Goal: Task Accomplishment & Management: Manage account settings

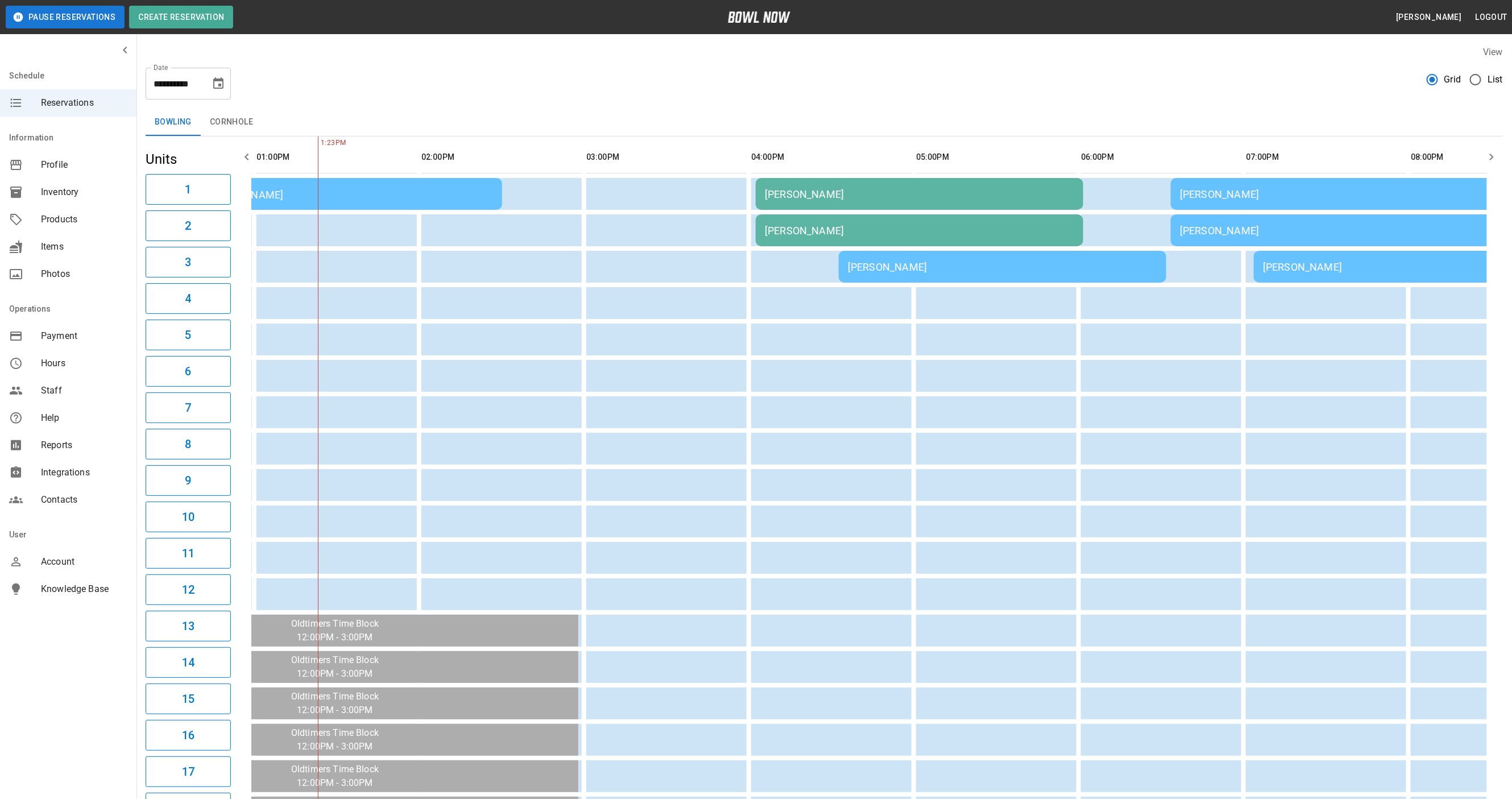
click at [774, 228] on div "Adrien Nwaeaqkwu" at bounding box center [919, 231] width 309 height 12
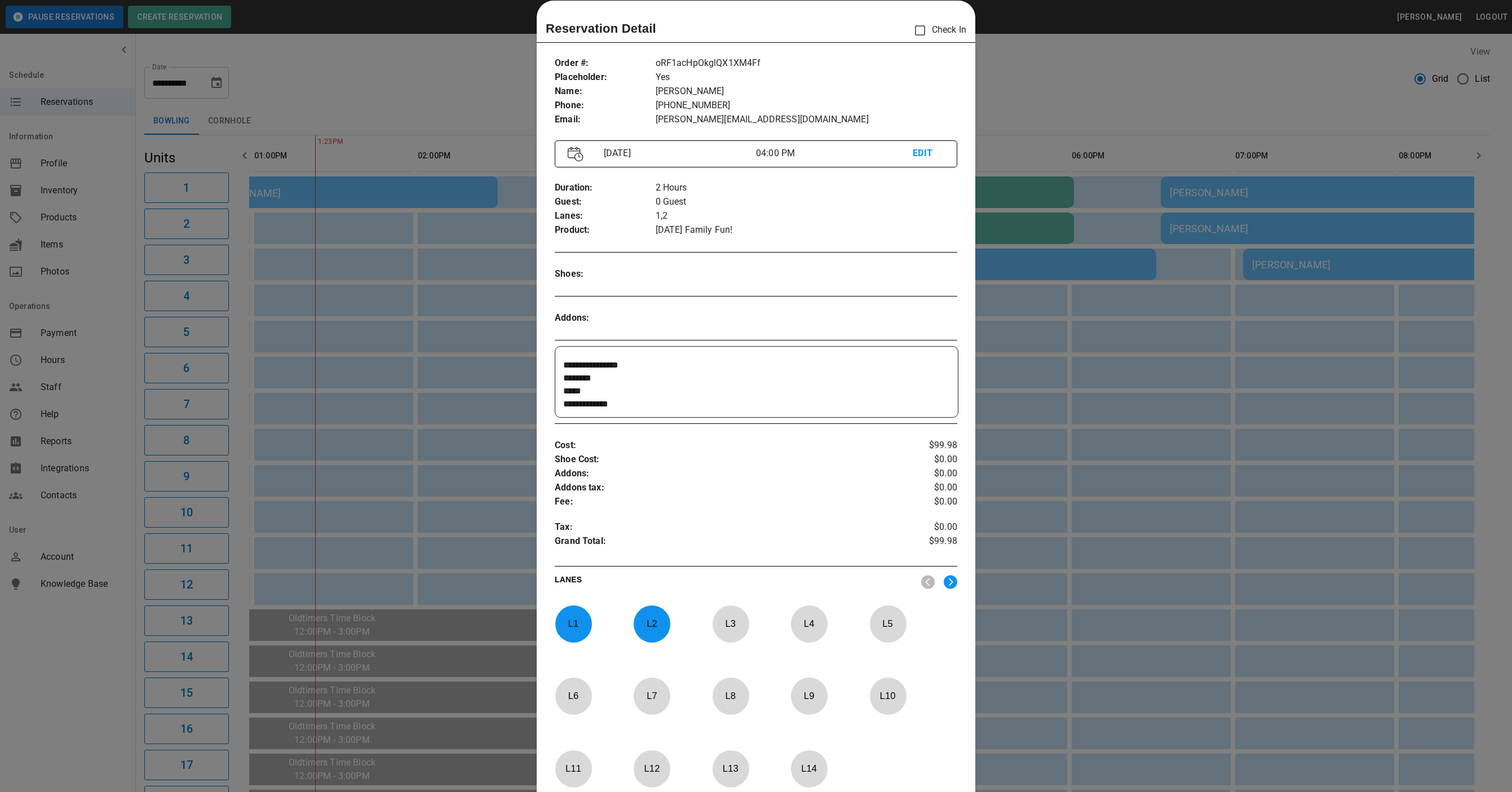
scroll to position [14, 0]
click at [487, 68] on div at bounding box center [756, 396] width 1512 height 792
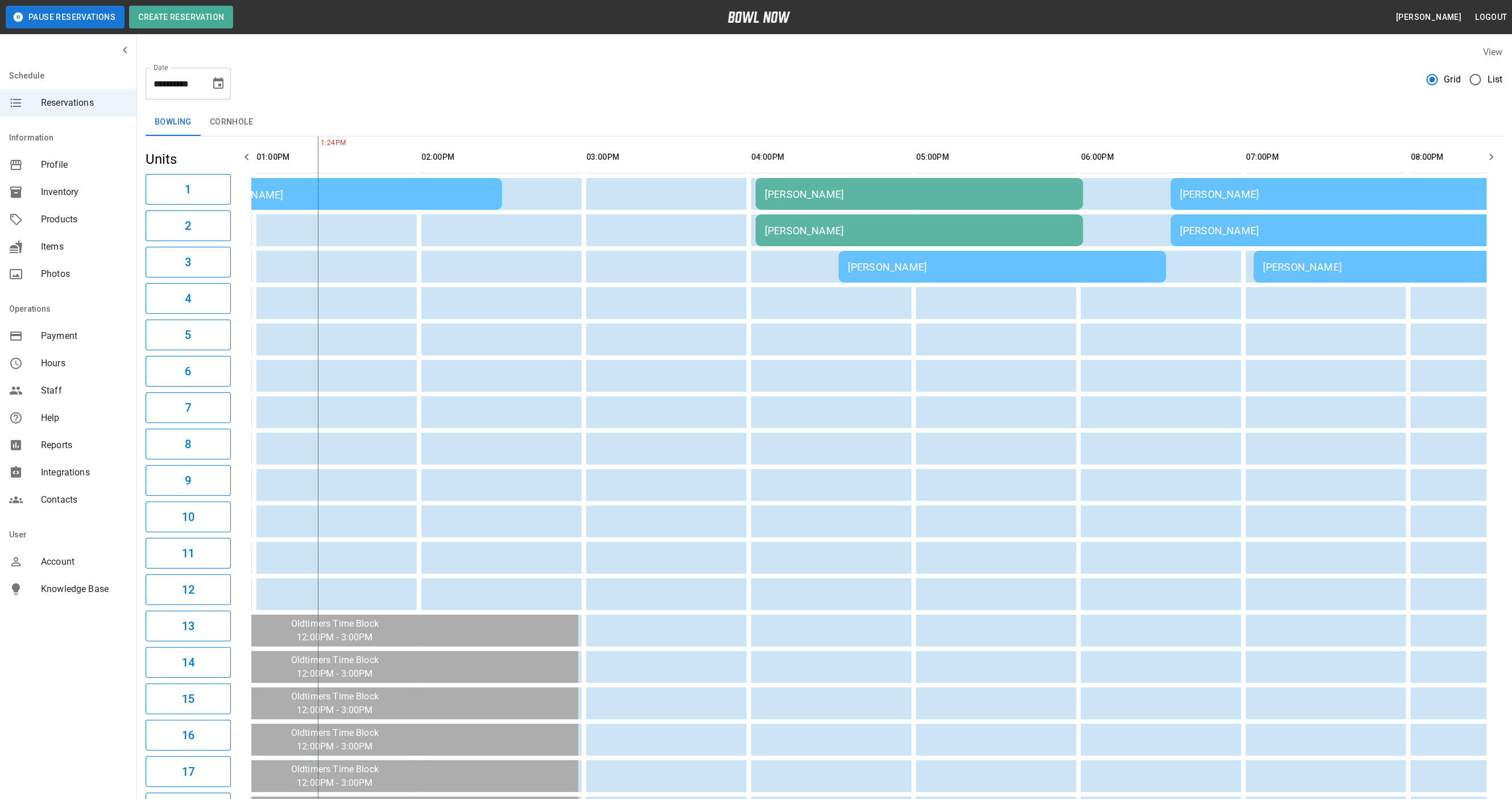
click at [829, 186] on td "Adrien Nwaeaqkwu" at bounding box center [919, 194] width 328 height 32
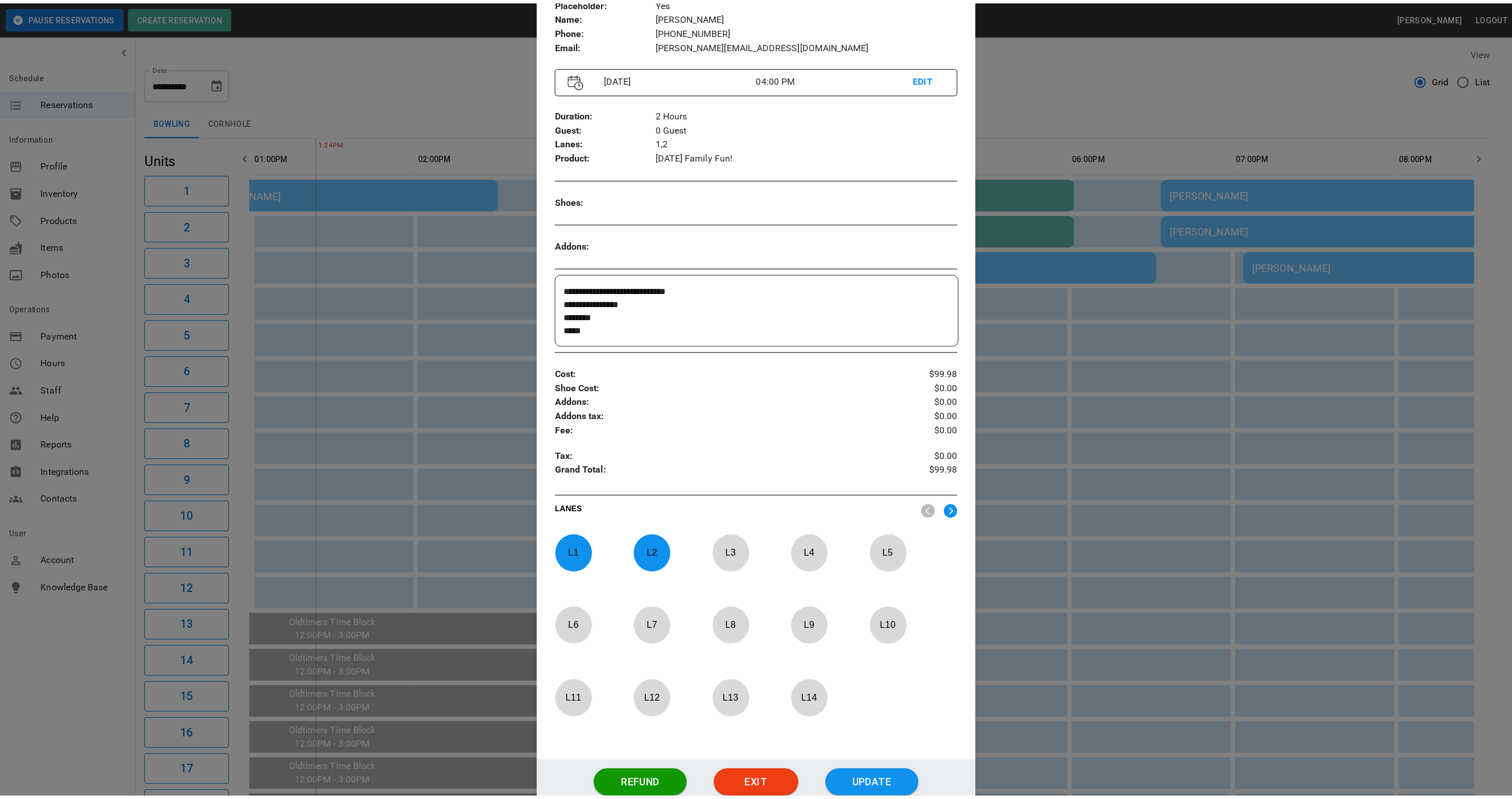
scroll to position [170, 0]
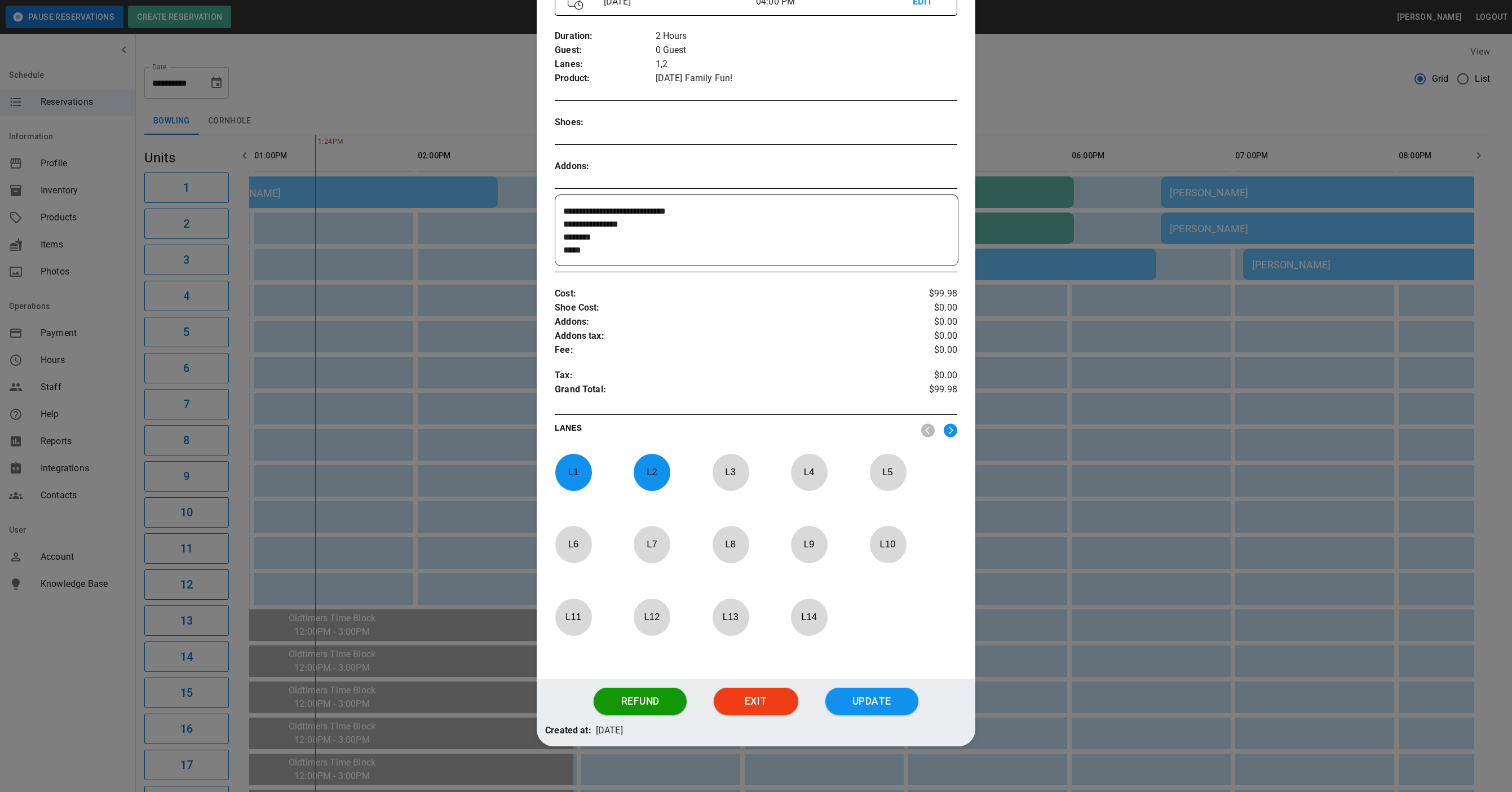
click at [460, 94] on div at bounding box center [756, 396] width 1512 height 792
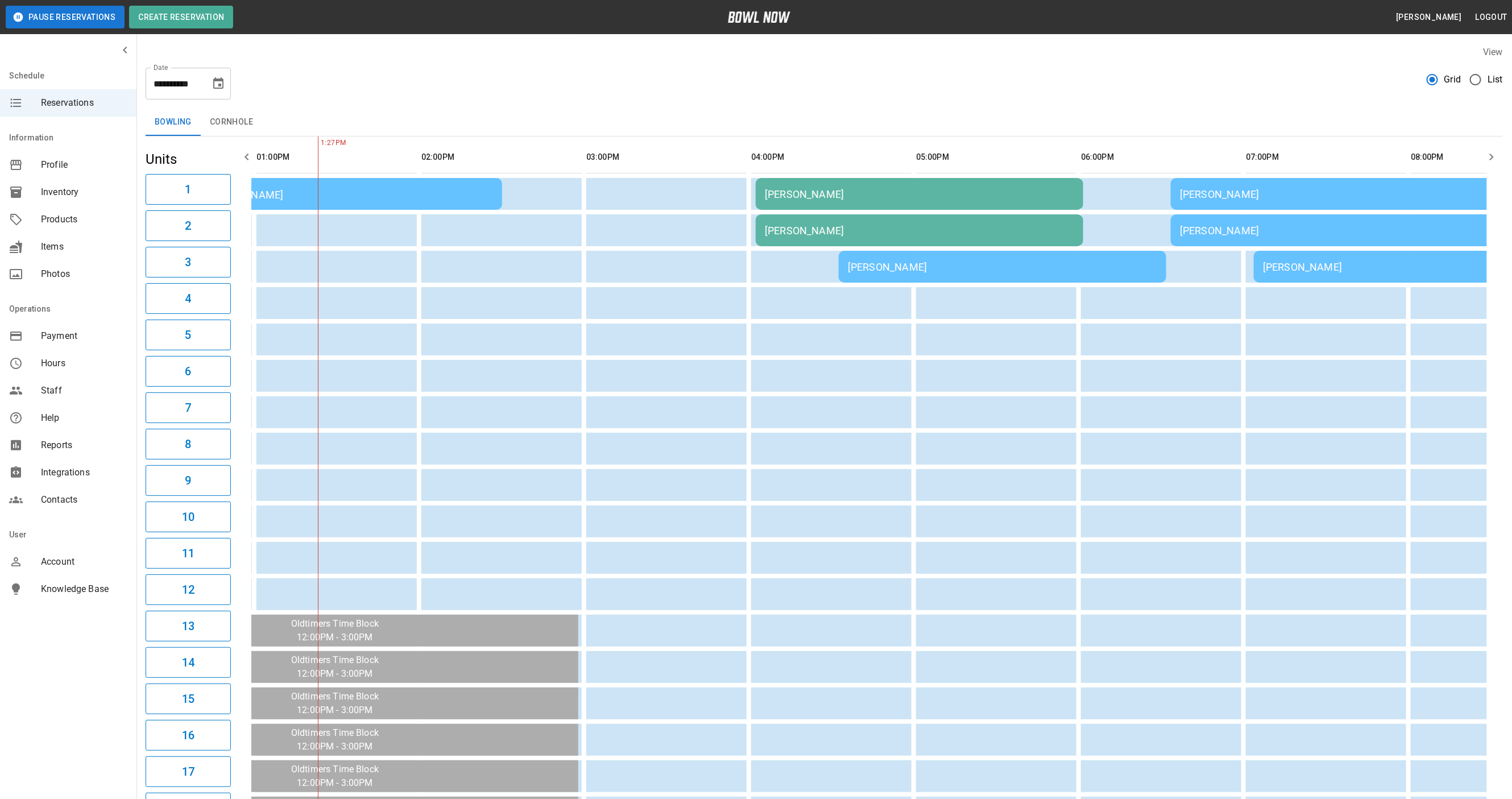
click at [220, 86] on icon "Choose date, selected date is Oct 3, 2025" at bounding box center [219, 83] width 11 height 11
click at [248, 161] on button "4" at bounding box center [241, 164] width 20 height 20
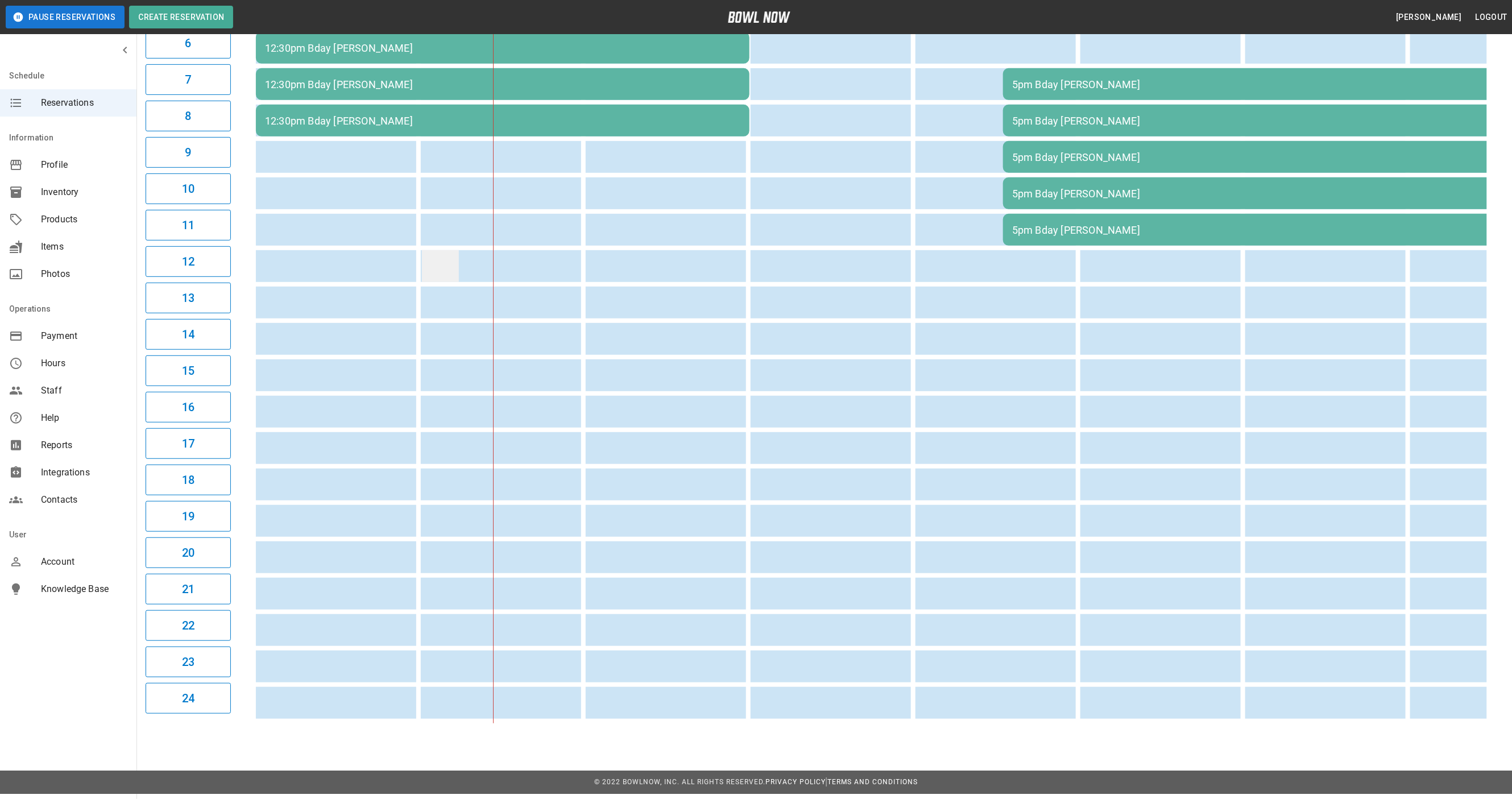
scroll to position [0, 0]
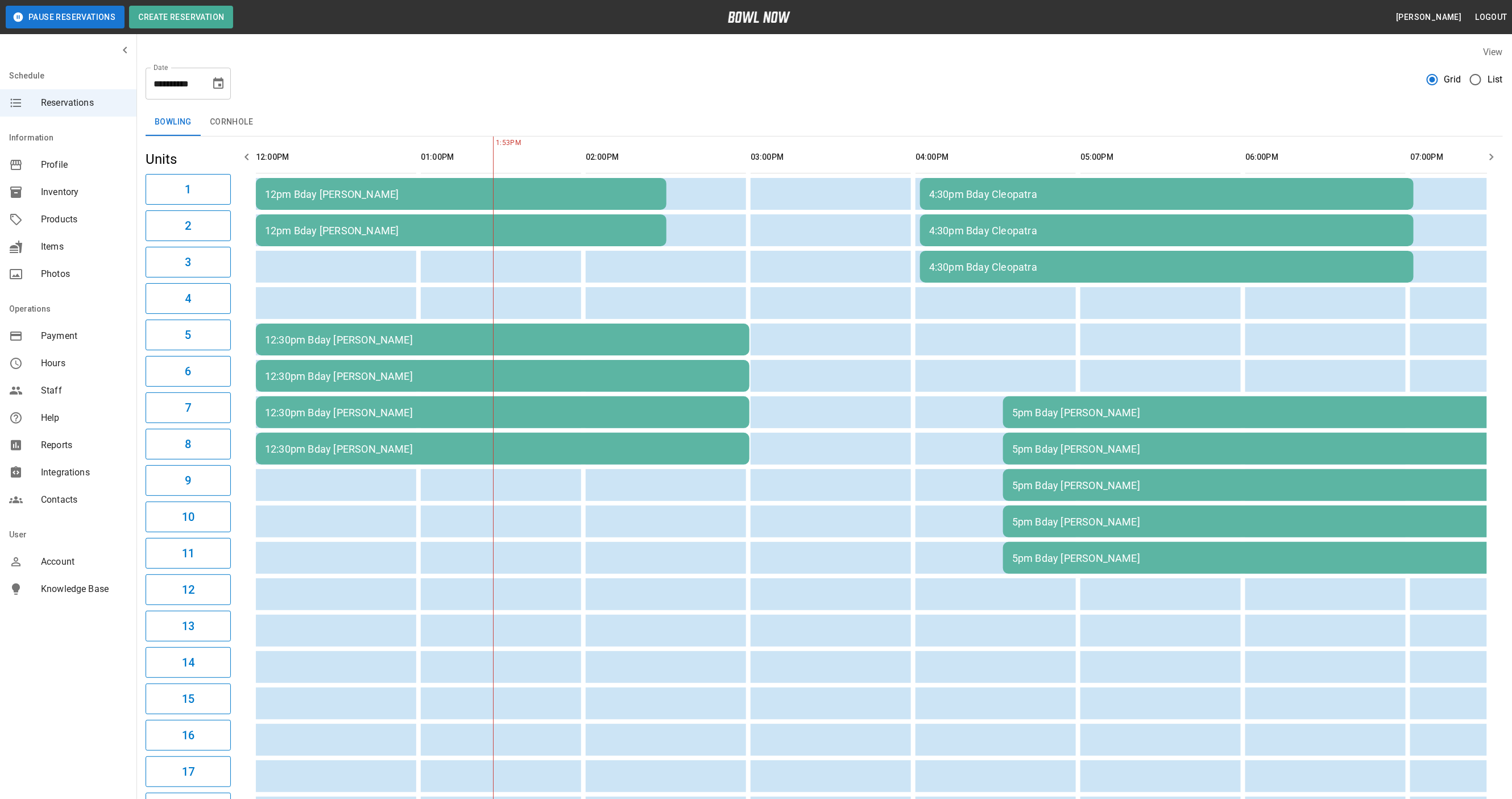
click at [205, 82] on div "**********" at bounding box center [188, 83] width 85 height 32
click at [217, 81] on icon "Choose date, selected date is Oct 4, 2025" at bounding box center [219, 83] width 11 height 11
click at [215, 164] on button "3" at bounding box center [219, 164] width 20 height 20
type input "**********"
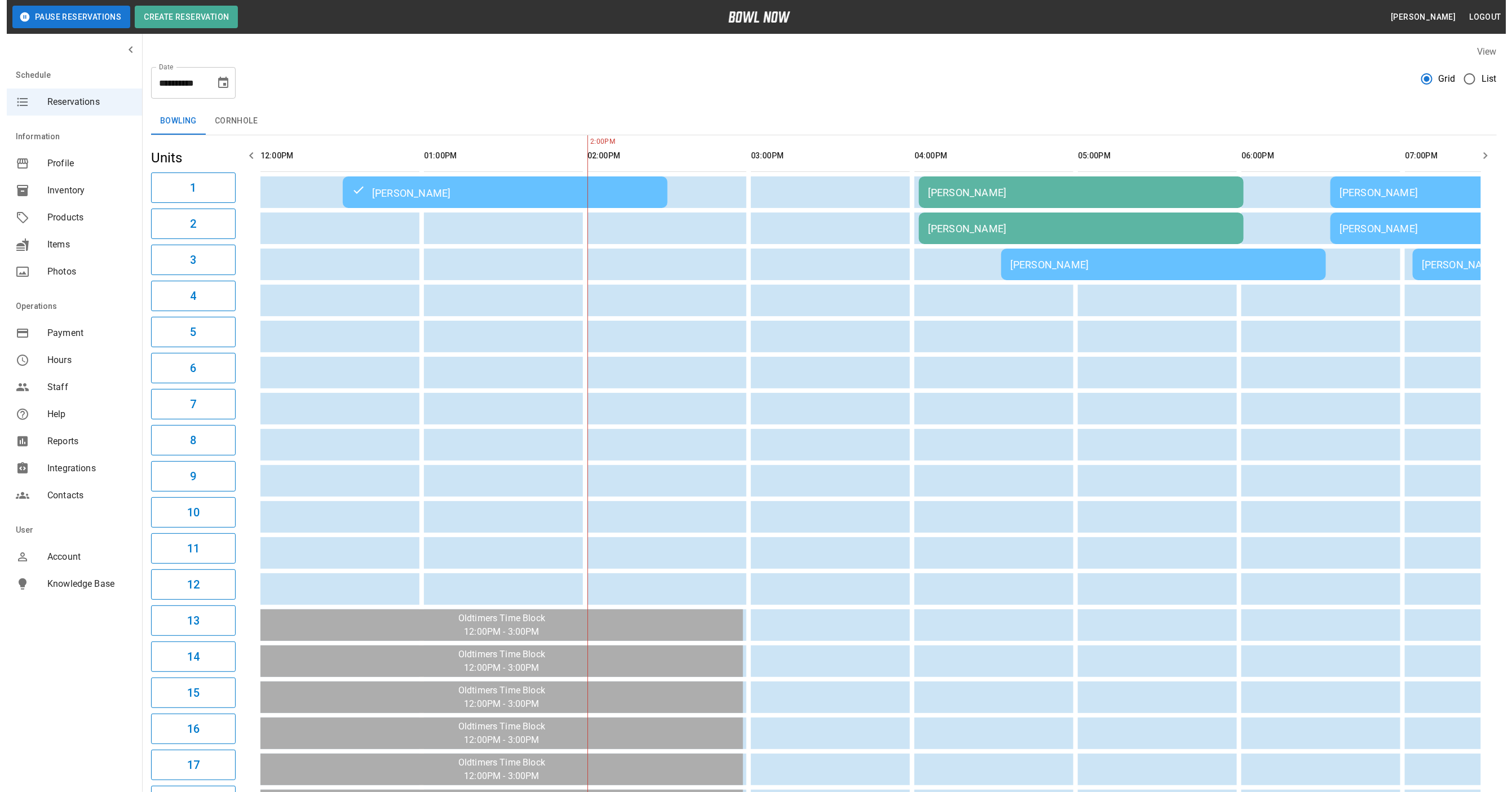
scroll to position [0, 327]
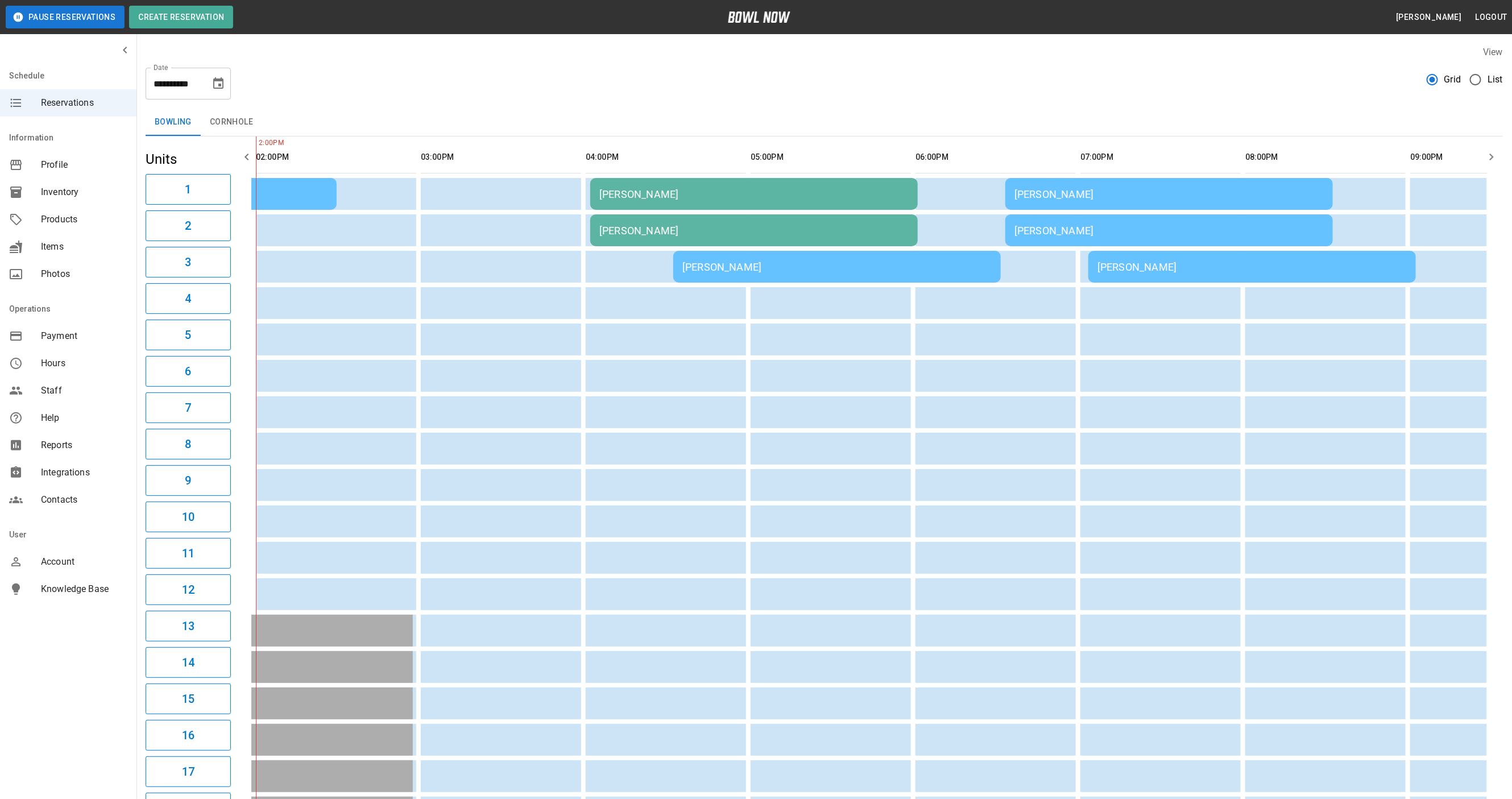
click at [618, 219] on td "Adrien Nwaeaqkwu" at bounding box center [753, 230] width 328 height 32
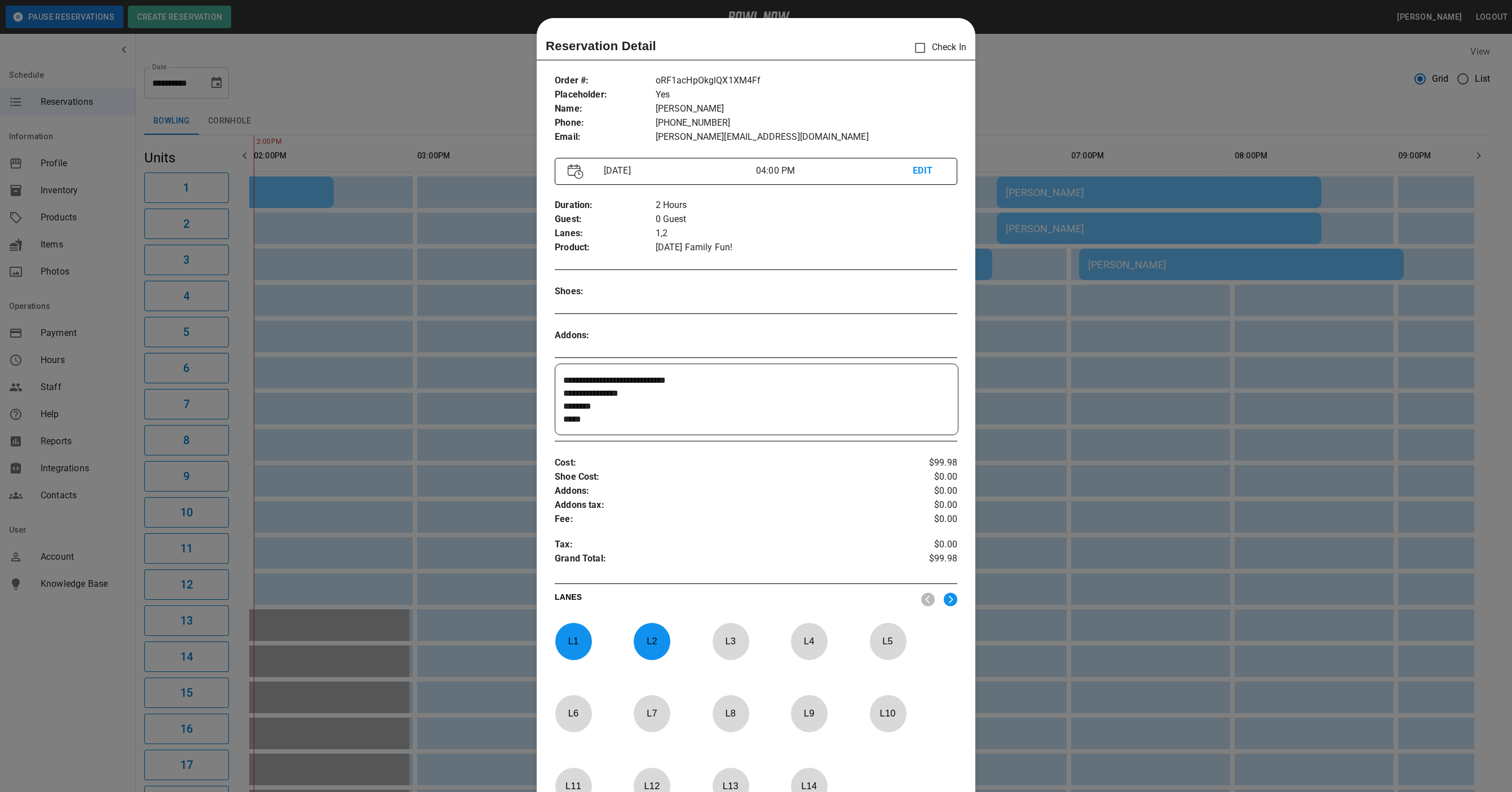
scroll to position [17, 0]
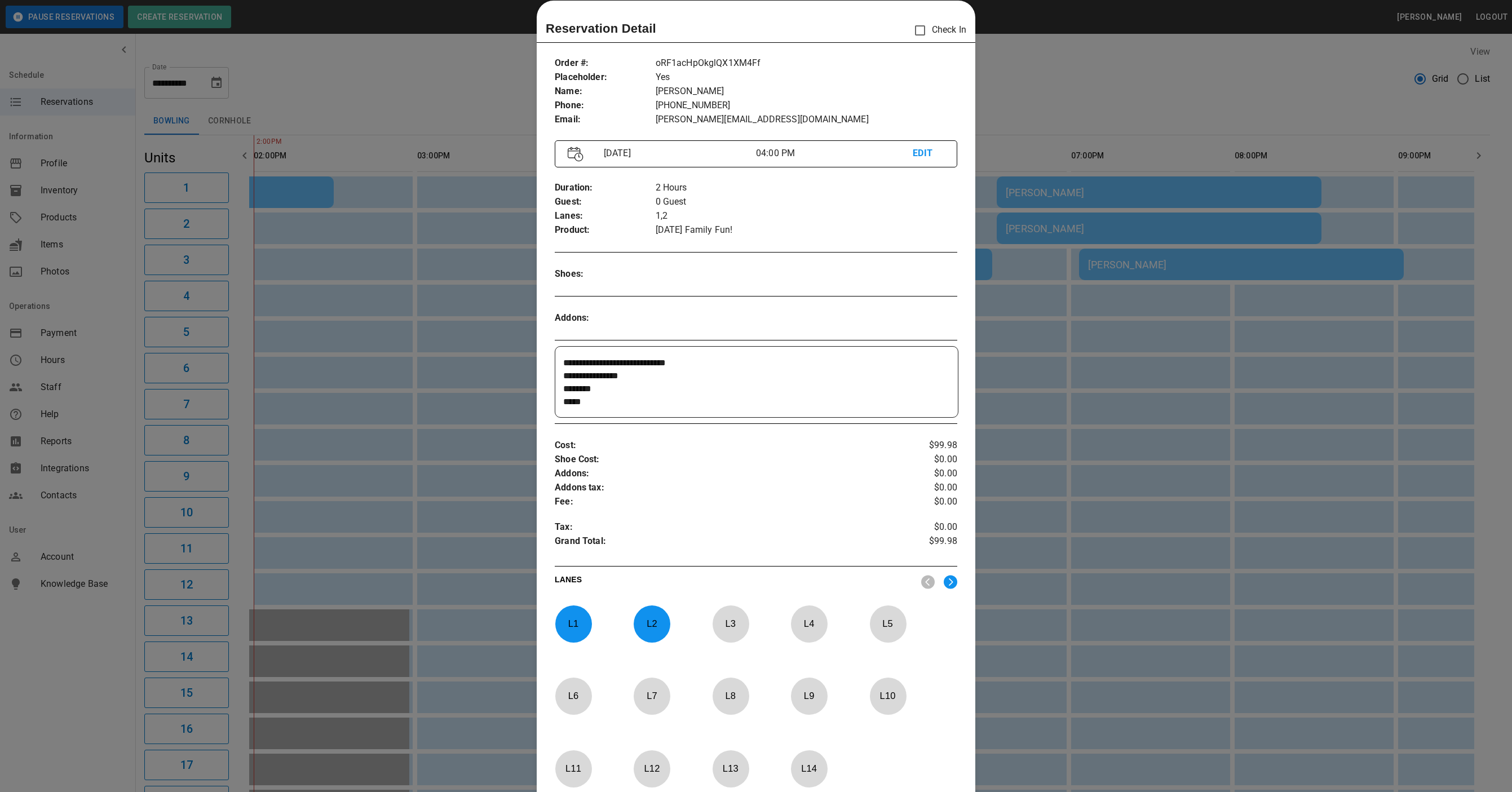
click at [703, 360] on textarea "**********" at bounding box center [755, 382] width 383 height 52
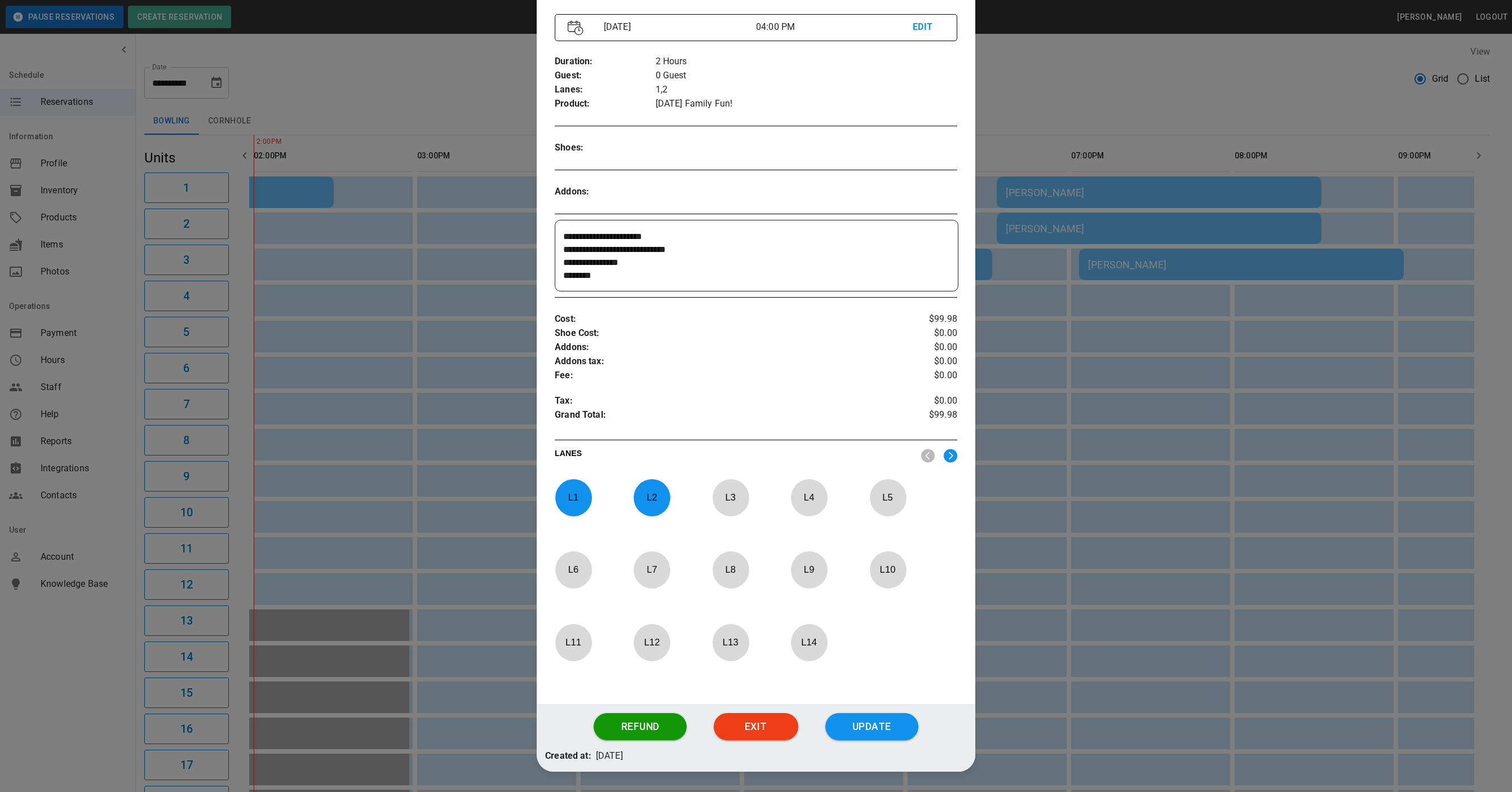
scroll to position [181, 0]
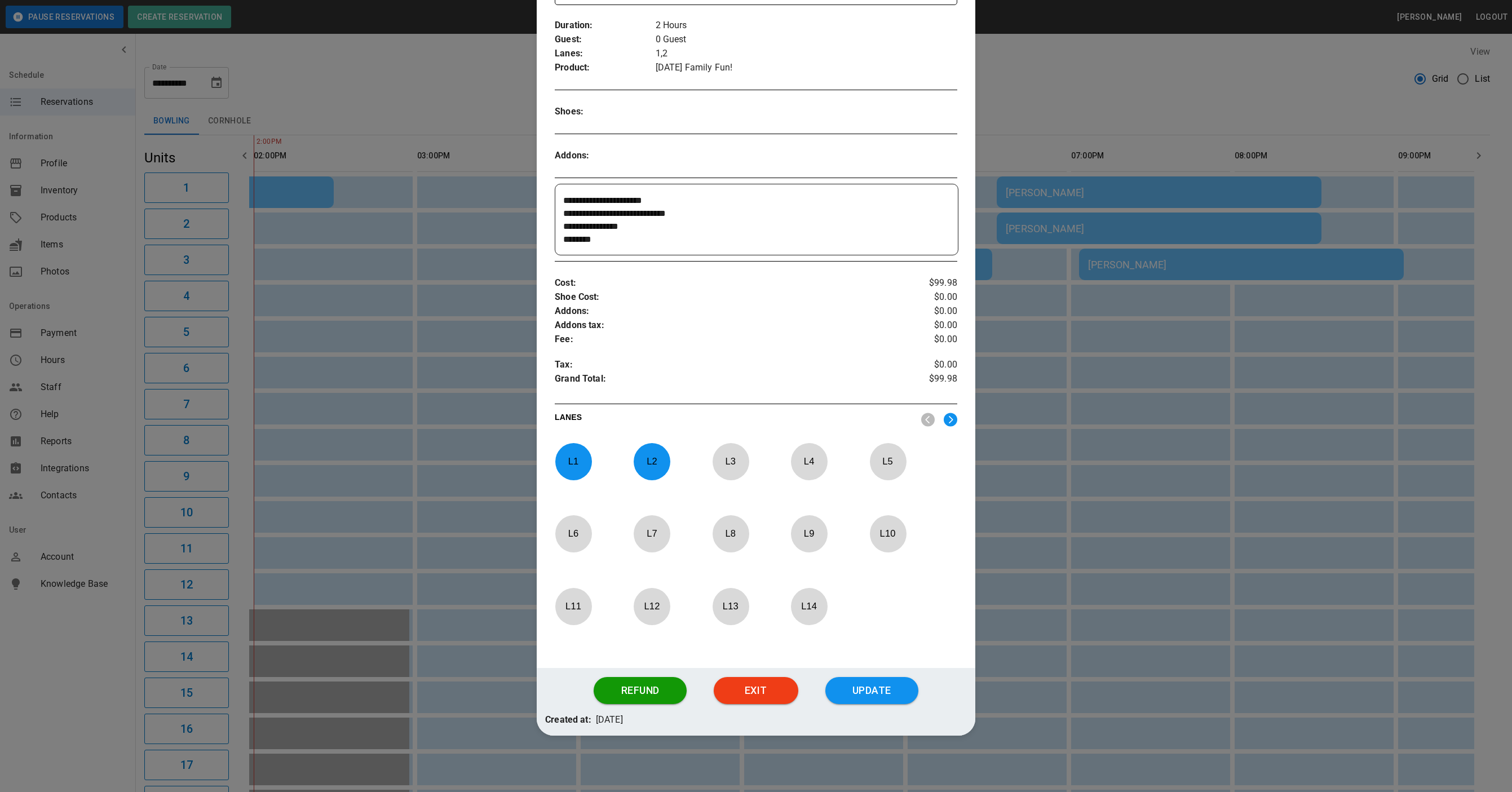
type textarea "**********"
click at [888, 688] on button "Update" at bounding box center [871, 690] width 93 height 27
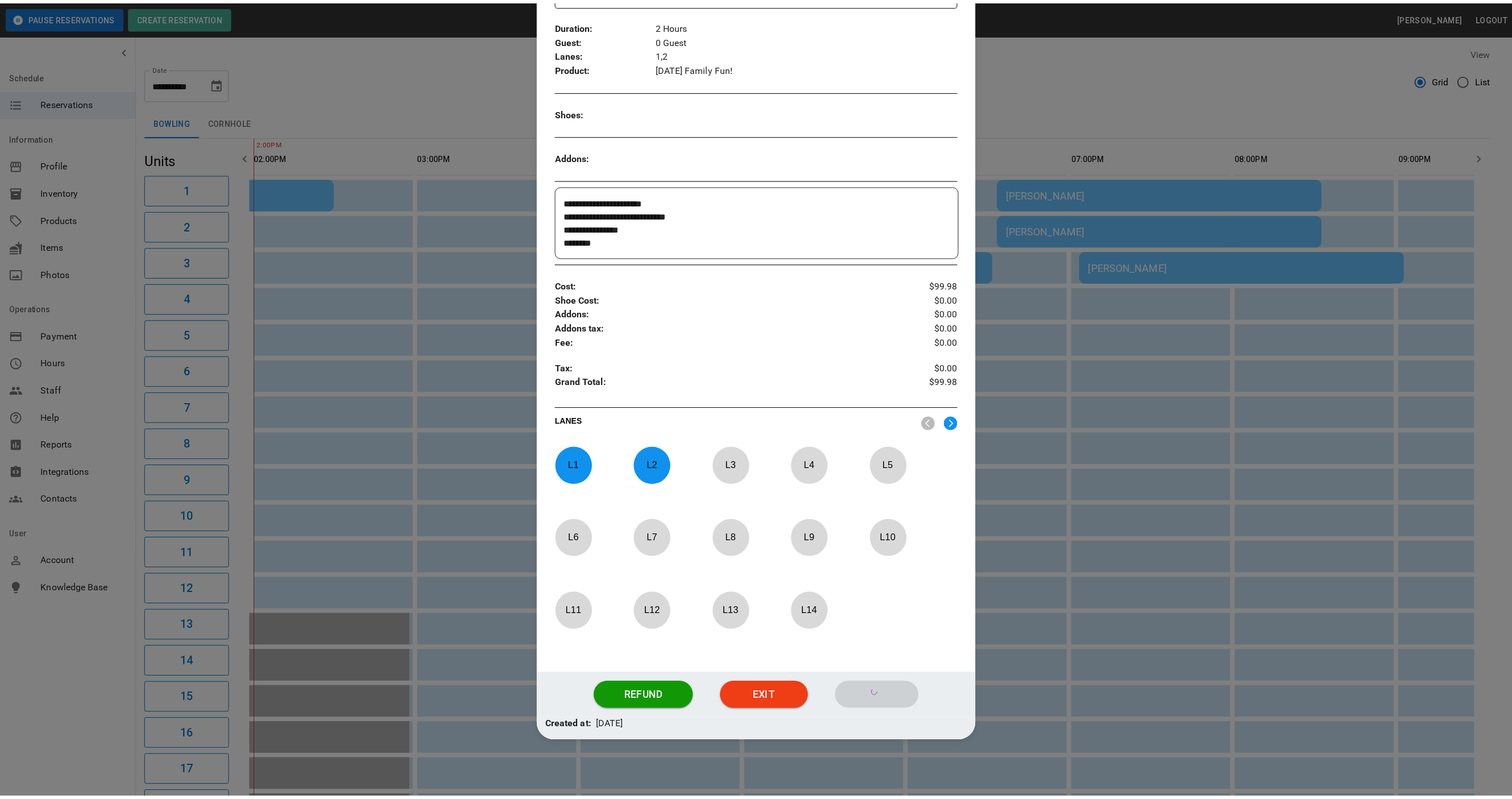
scroll to position [126, 0]
